Goal: Find specific fact: Find specific fact

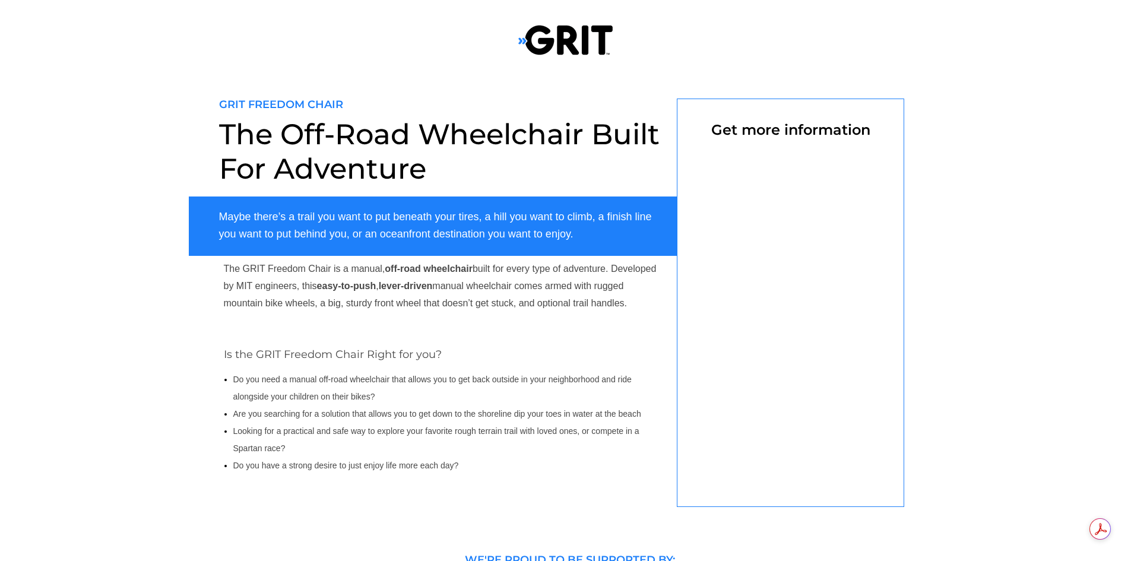
select select "US"
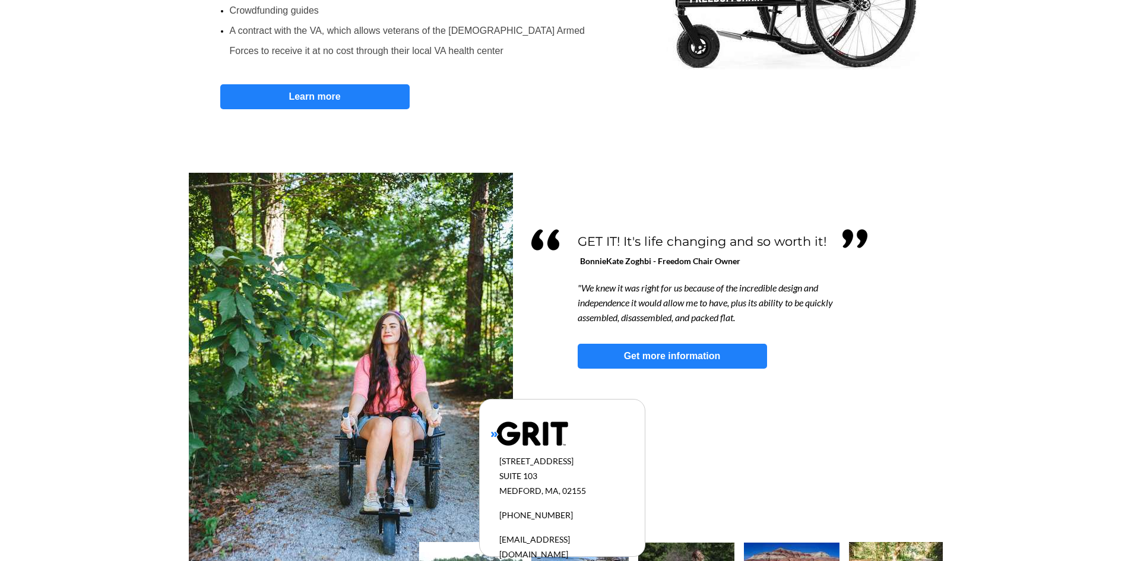
scroll to position [864, 0]
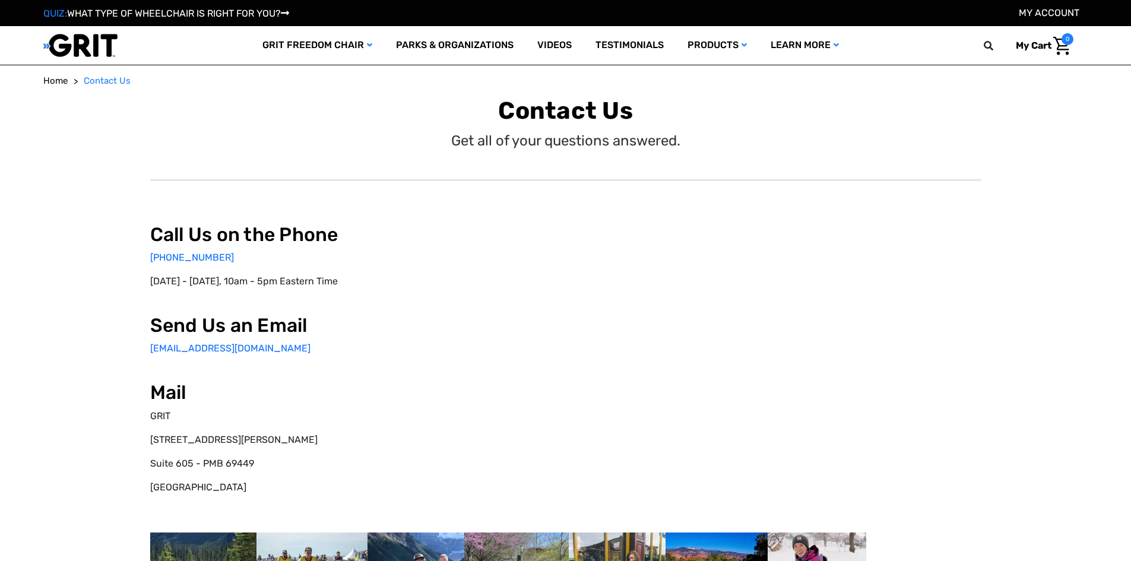
select select "US"
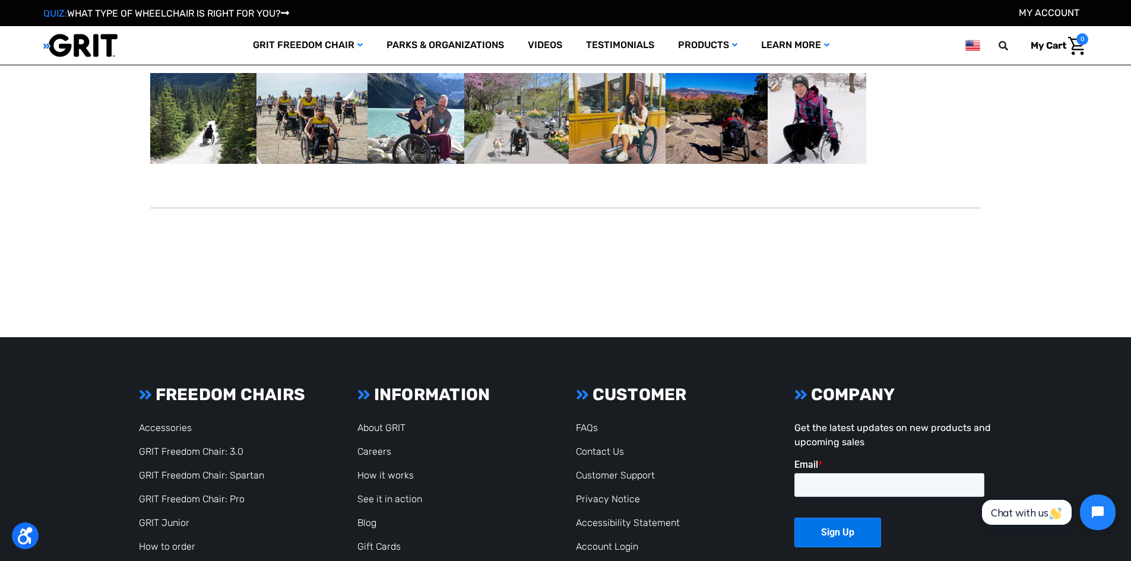
scroll to position [416, 0]
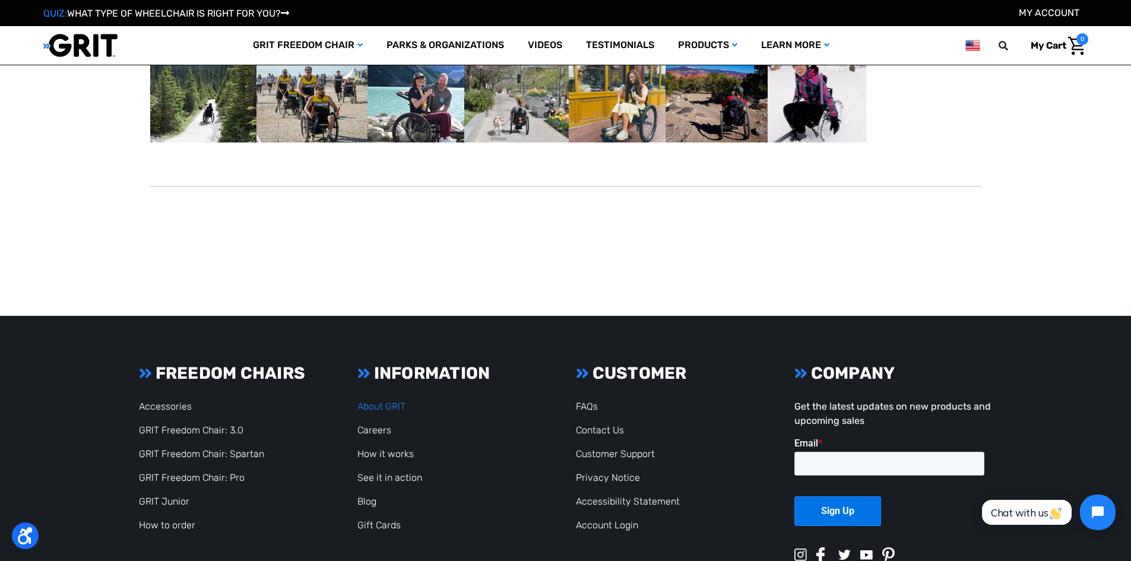
click at [387, 409] on link "About GRIT" at bounding box center [381, 406] width 48 height 11
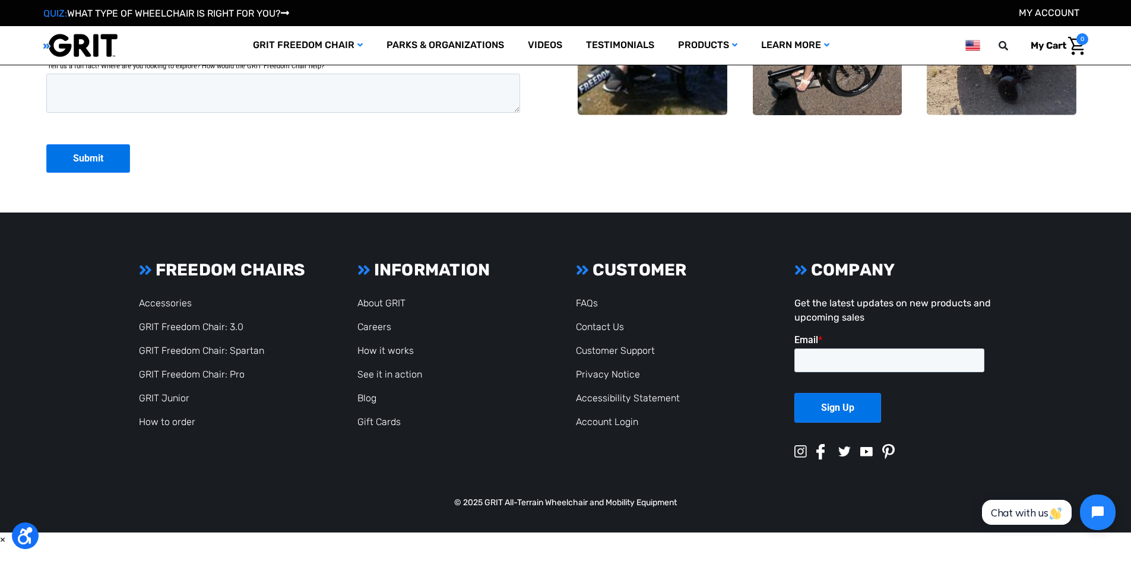
scroll to position [3479, 0]
click at [587, 306] on link "FAQs" at bounding box center [587, 302] width 22 height 11
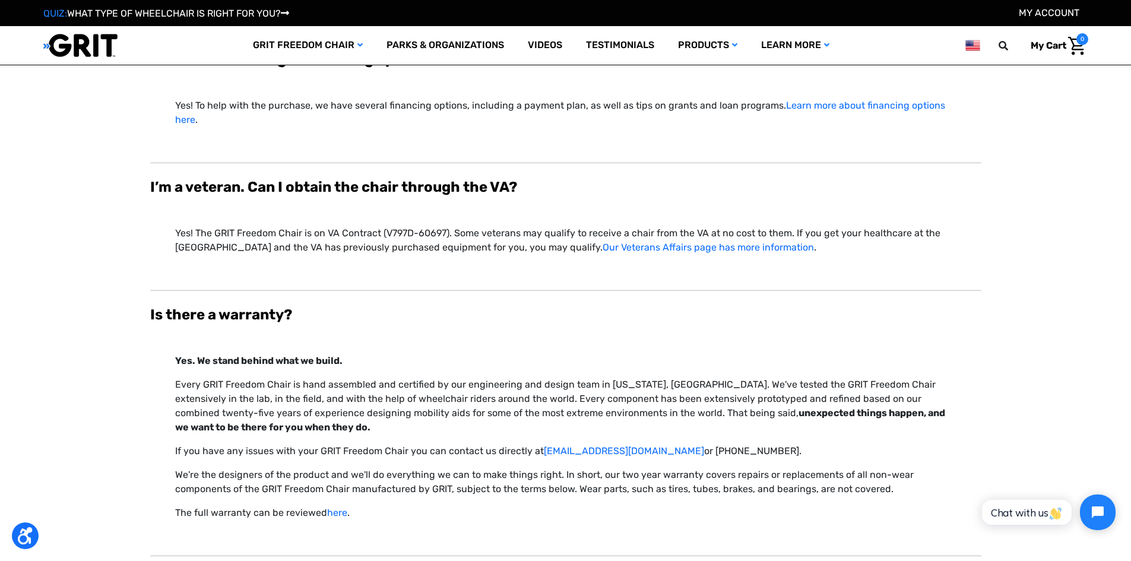
scroll to position [3740, 0]
click at [100, 43] on img at bounding box center [80, 45] width 74 height 24
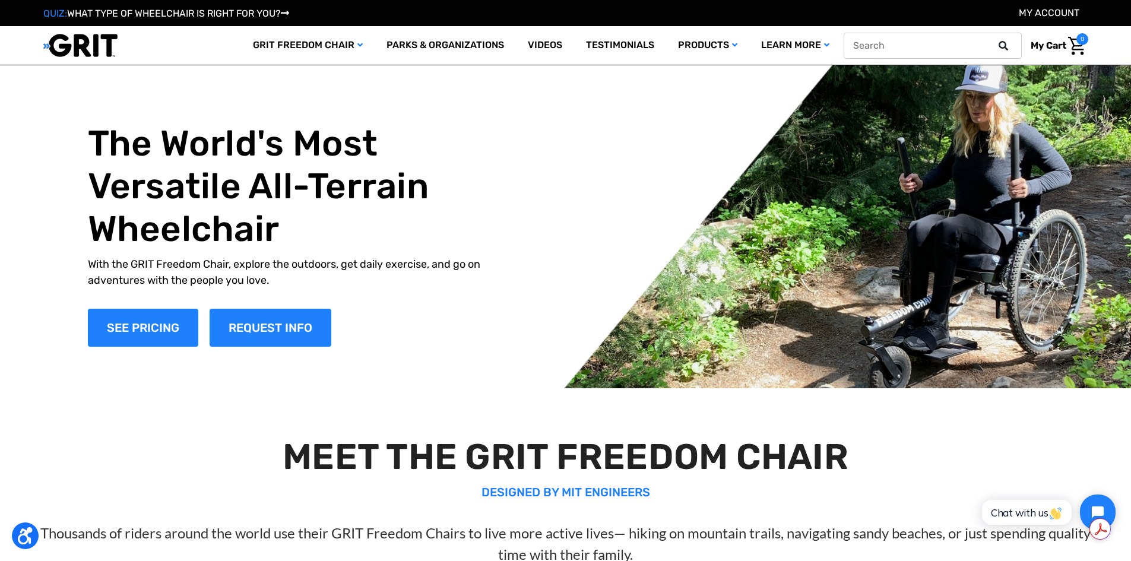
click at [1004, 45] on icon at bounding box center [1002, 45] width 9 height 9
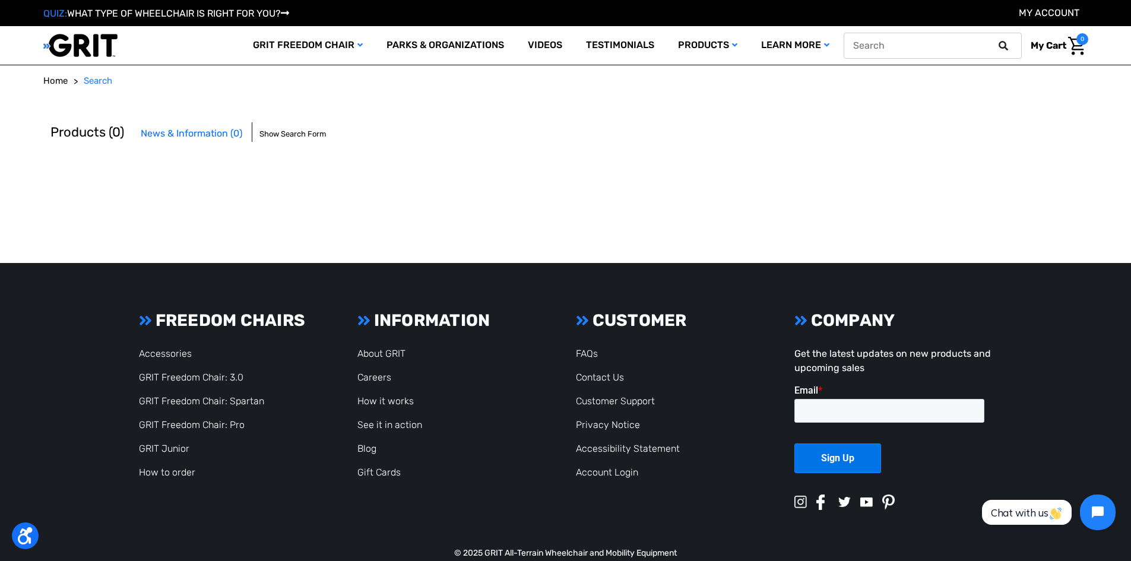
click at [966, 40] on input "text" at bounding box center [932, 46] width 178 height 26
click at [892, 41] on input "Feder" at bounding box center [932, 46] width 178 height 26
type input "Federal ID"
click at [1001, 42] on icon at bounding box center [1002, 45] width 9 height 9
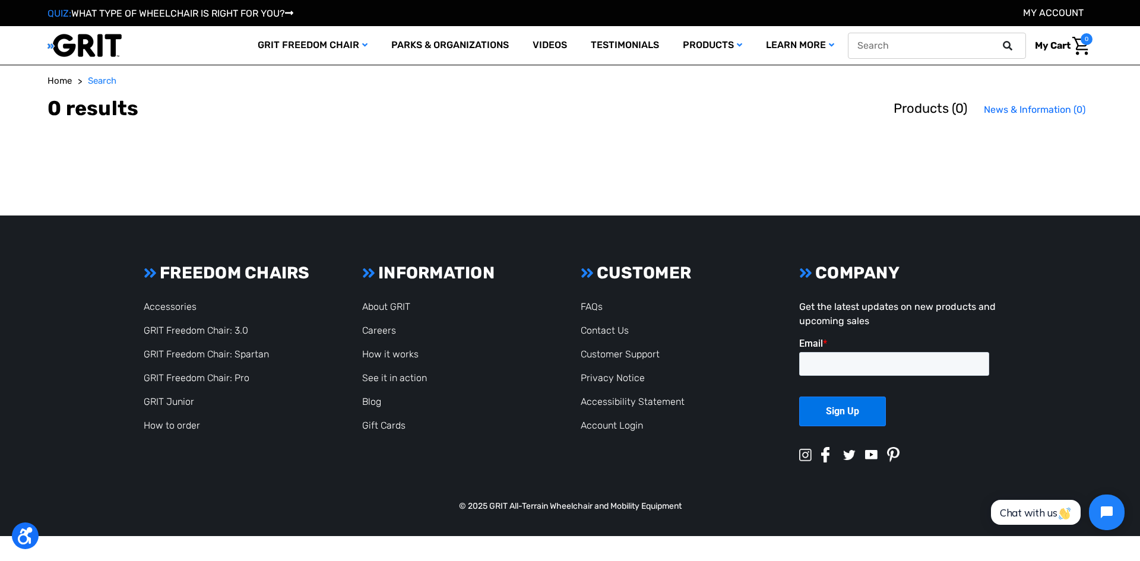
click at [1008, 41] on icon at bounding box center [1007, 45] width 9 height 9
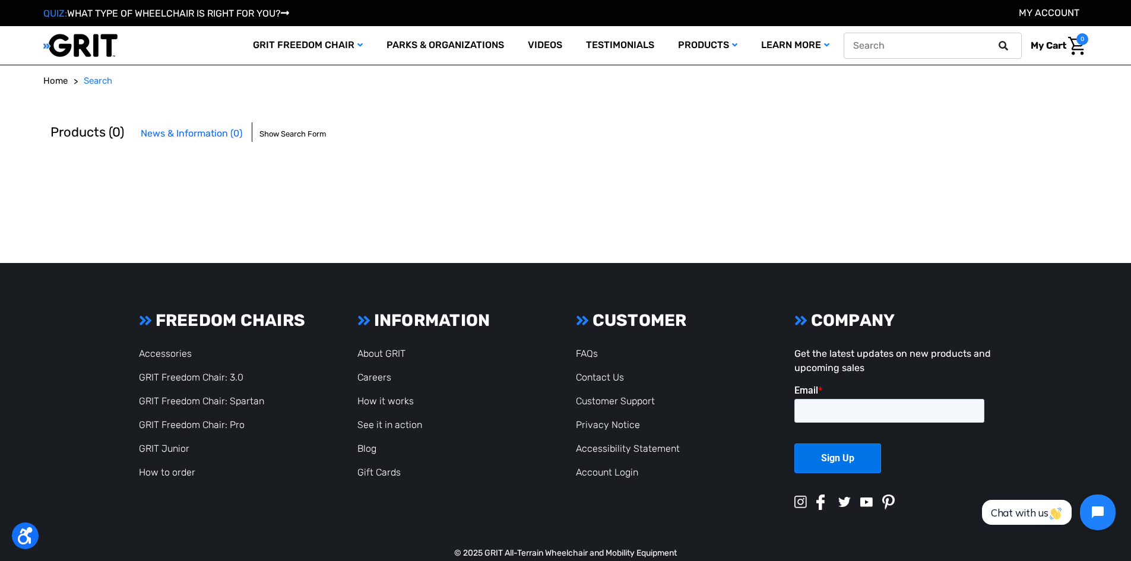
click at [887, 40] on input "text" at bounding box center [932, 46] width 178 height 26
type input "EIN"
click at [995, 40] on button at bounding box center [1007, 45] width 24 height 11
